Goal: Task Accomplishment & Management: Manage account settings

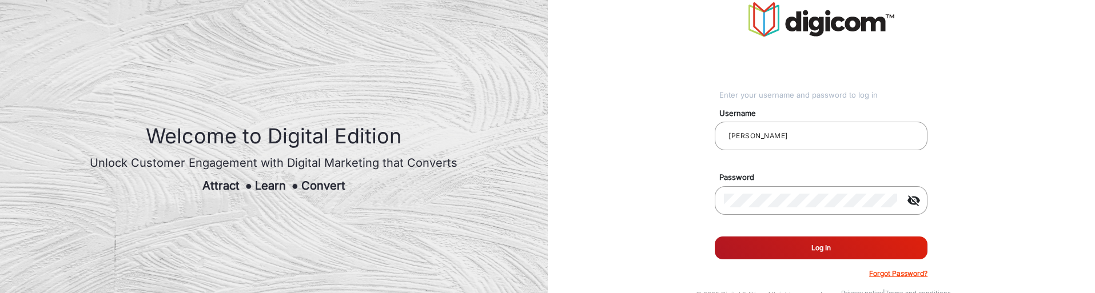
click at [879, 245] on button "Log In" at bounding box center [821, 248] width 213 height 23
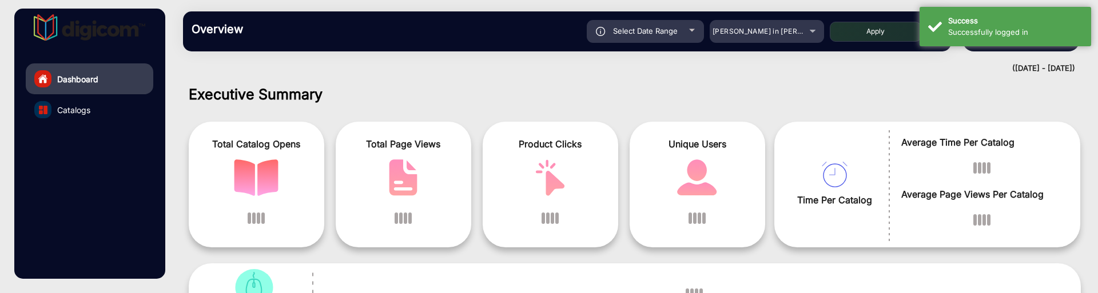
scroll to position [9, 0]
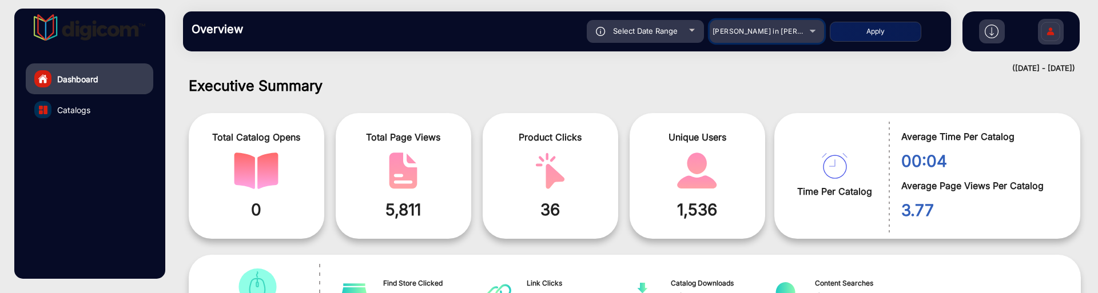
click at [786, 34] on span "[PERSON_NAME] in [PERSON_NAME]" at bounding box center [776, 31] width 126 height 9
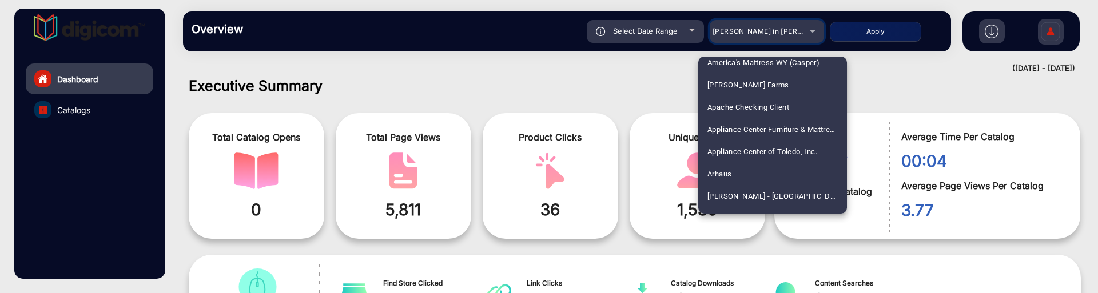
scroll to position [429, 0]
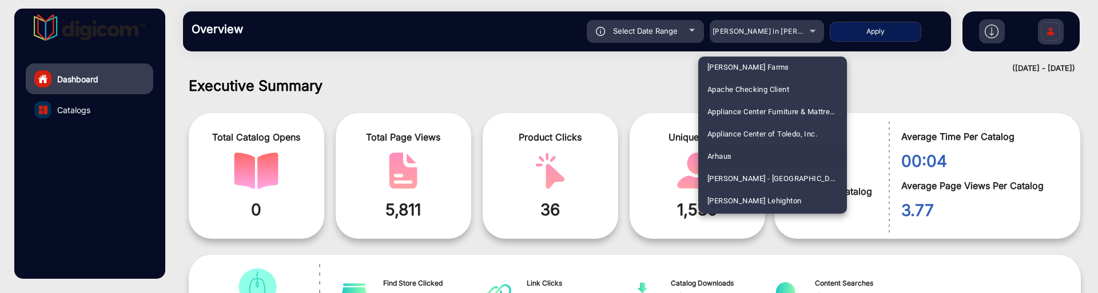
click at [740, 153] on mat-option "Arhaus" at bounding box center [772, 156] width 149 height 22
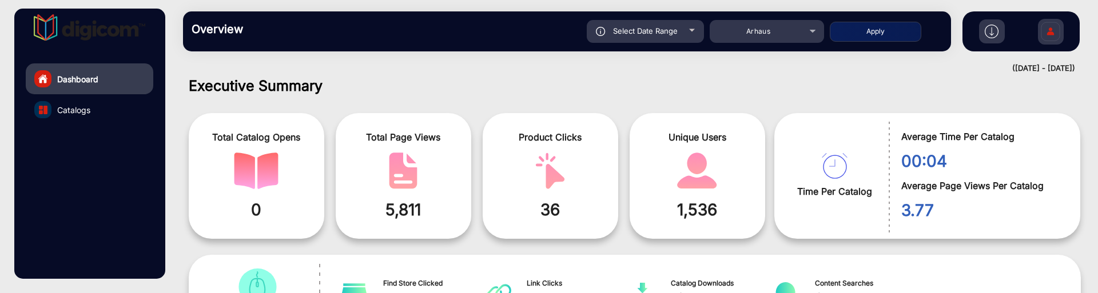
click at [876, 30] on button "Apply" at bounding box center [876, 32] width 92 height 20
type input "[DATE]"
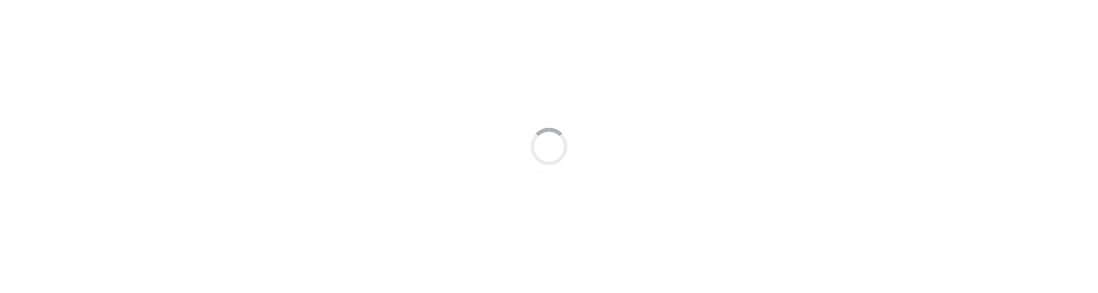
scroll to position [9, 0]
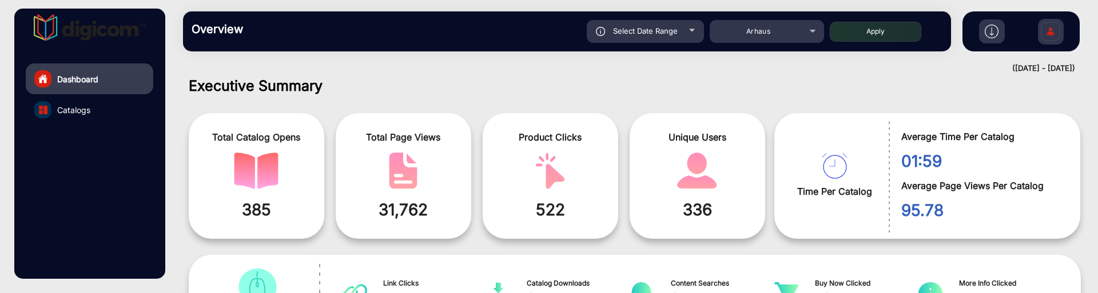
click at [1052, 33] on img at bounding box center [1051, 33] width 24 height 40
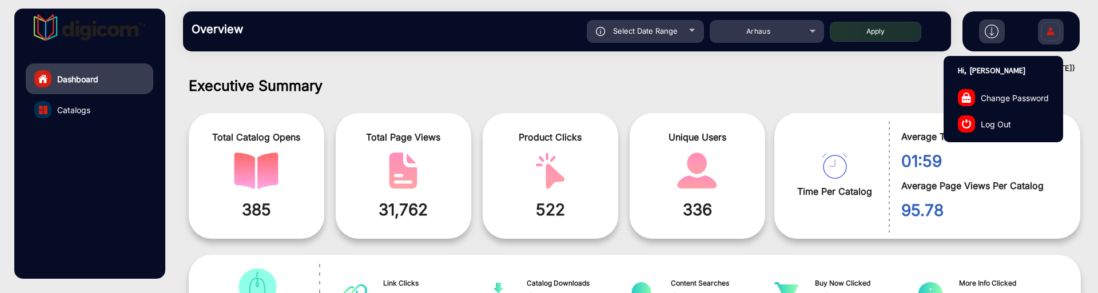
click at [1016, 129] on link "Log Out" at bounding box center [1003, 124] width 118 height 26
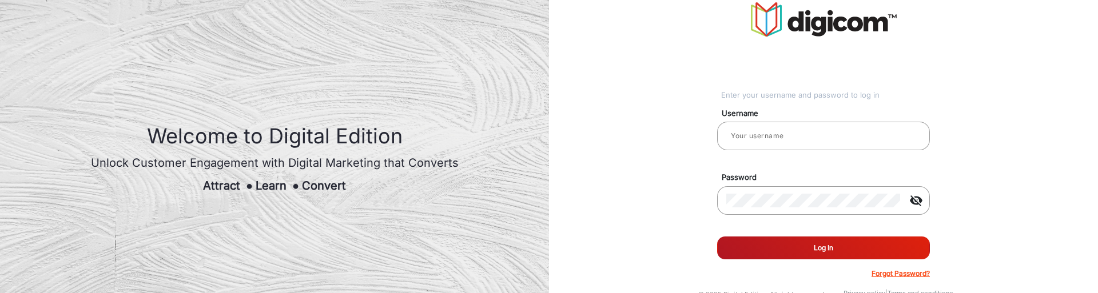
type input "[PERSON_NAME]"
click at [810, 246] on button "Log In" at bounding box center [821, 248] width 213 height 23
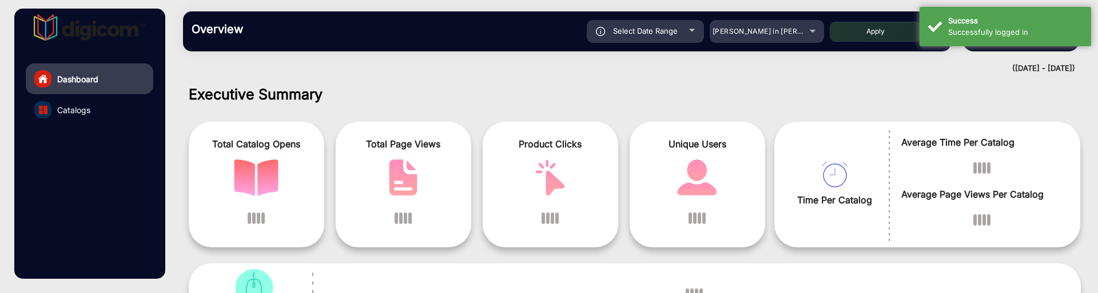
scroll to position [9, 0]
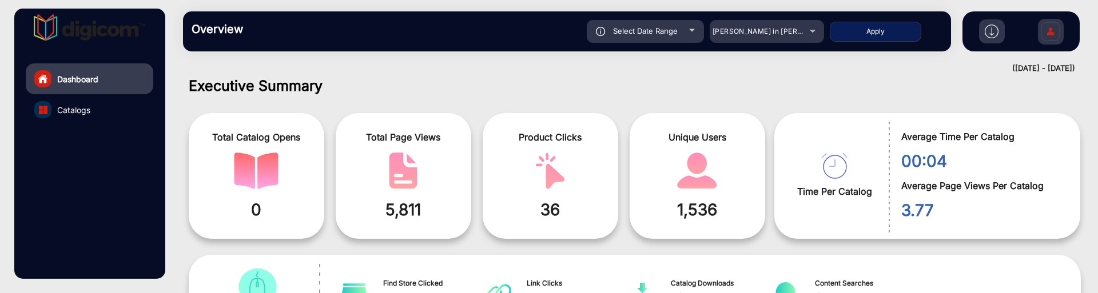
click at [1058, 29] on img at bounding box center [1051, 33] width 24 height 40
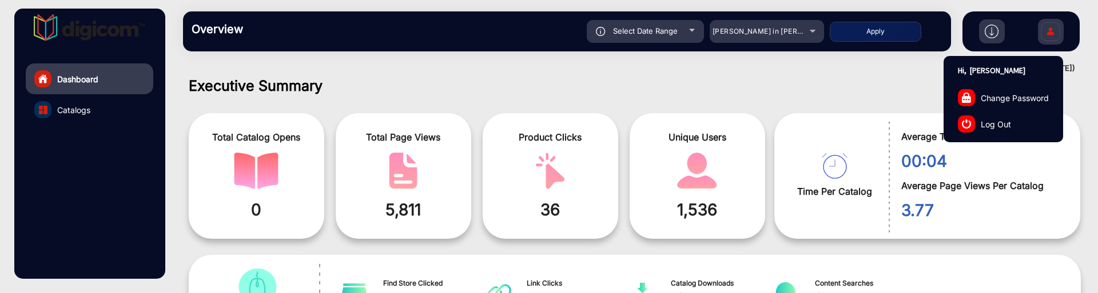
click at [1010, 116] on link "Log Out" at bounding box center [1003, 124] width 118 height 26
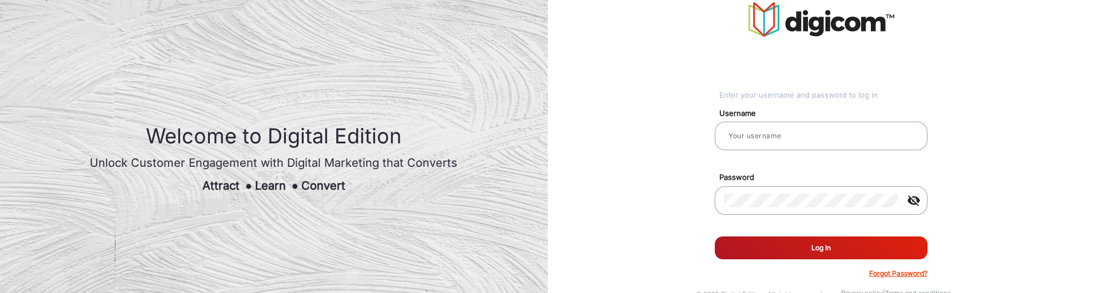
type input "[PERSON_NAME]"
click at [838, 240] on button "Log In" at bounding box center [821, 248] width 213 height 23
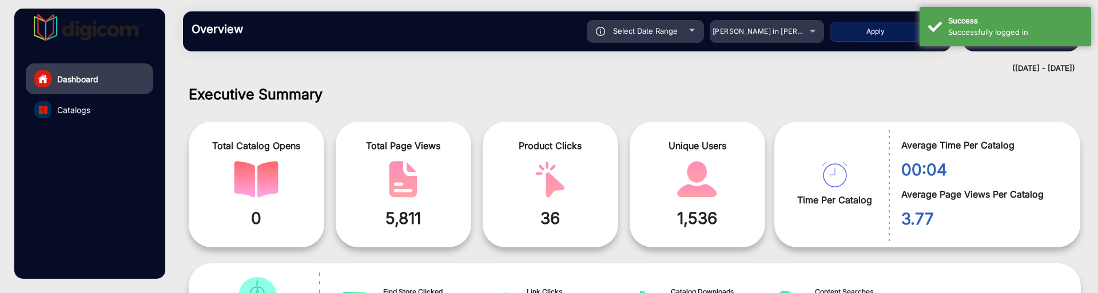
scroll to position [9, 0]
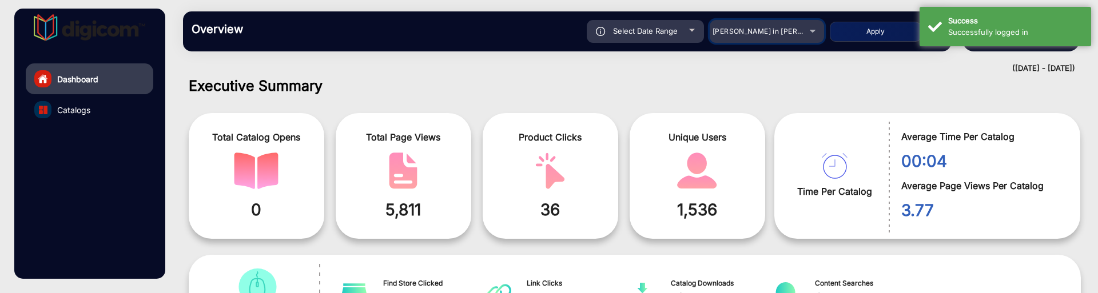
click at [814, 30] on div "[PERSON_NAME] in [PERSON_NAME]" at bounding box center [767, 32] width 114 height 14
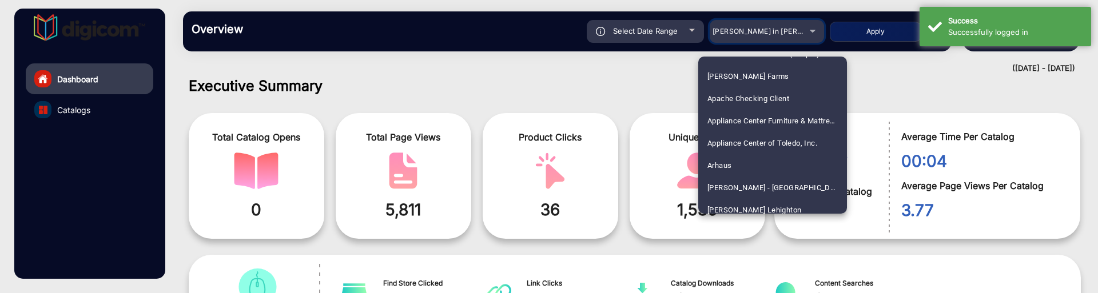
scroll to position [429, 0]
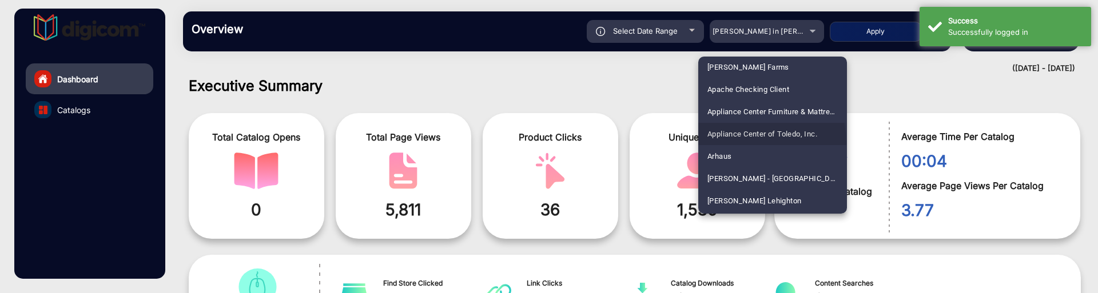
click at [744, 144] on span "Appliance Center of Toledo, Inc." at bounding box center [762, 134] width 110 height 22
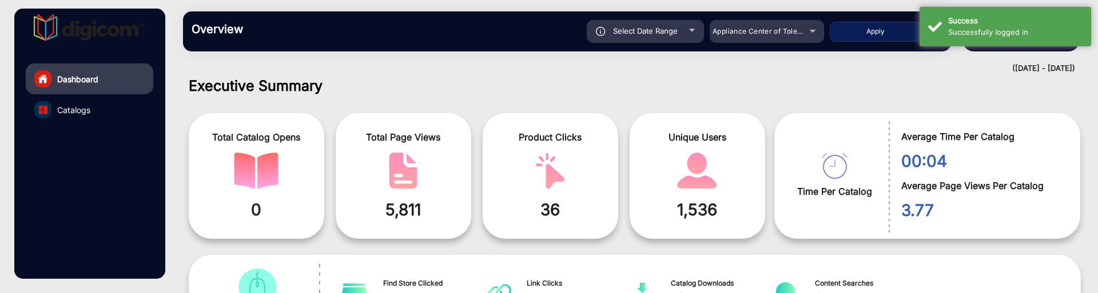
click at [793, 17] on div "Overview Reports Understand what makes your customers tick and learn how they a…" at bounding box center [567, 31] width 768 height 40
click at [794, 35] on div "Appliance Center of Toledo, Inc." at bounding box center [759, 32] width 92 height 14
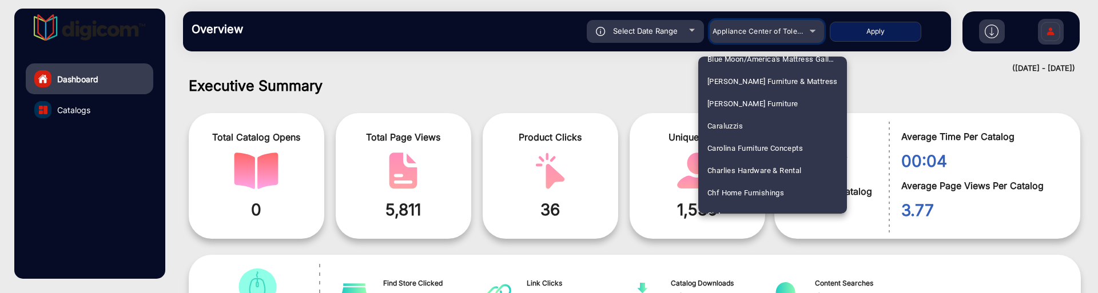
scroll to position [932, 0]
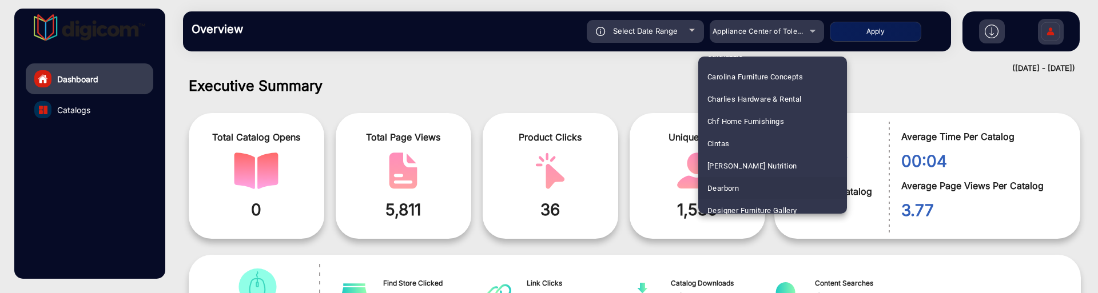
click at [742, 184] on mat-option "Dearborn" at bounding box center [772, 188] width 149 height 22
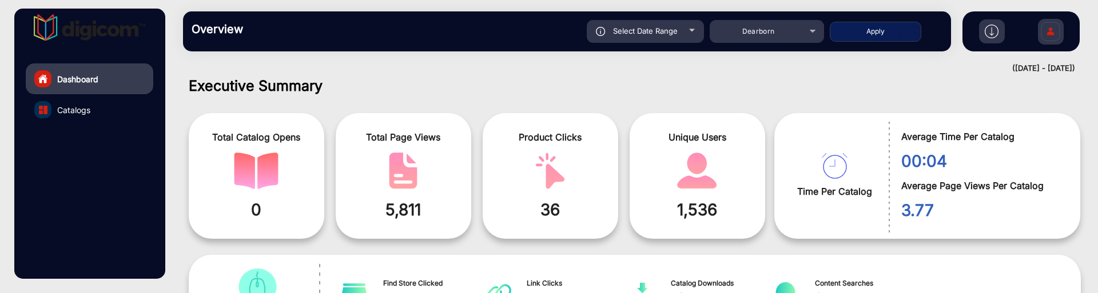
click at [901, 29] on button "Apply" at bounding box center [876, 32] width 92 height 20
type input "[DATE]"
